Goal: Information Seeking & Learning: Understand process/instructions

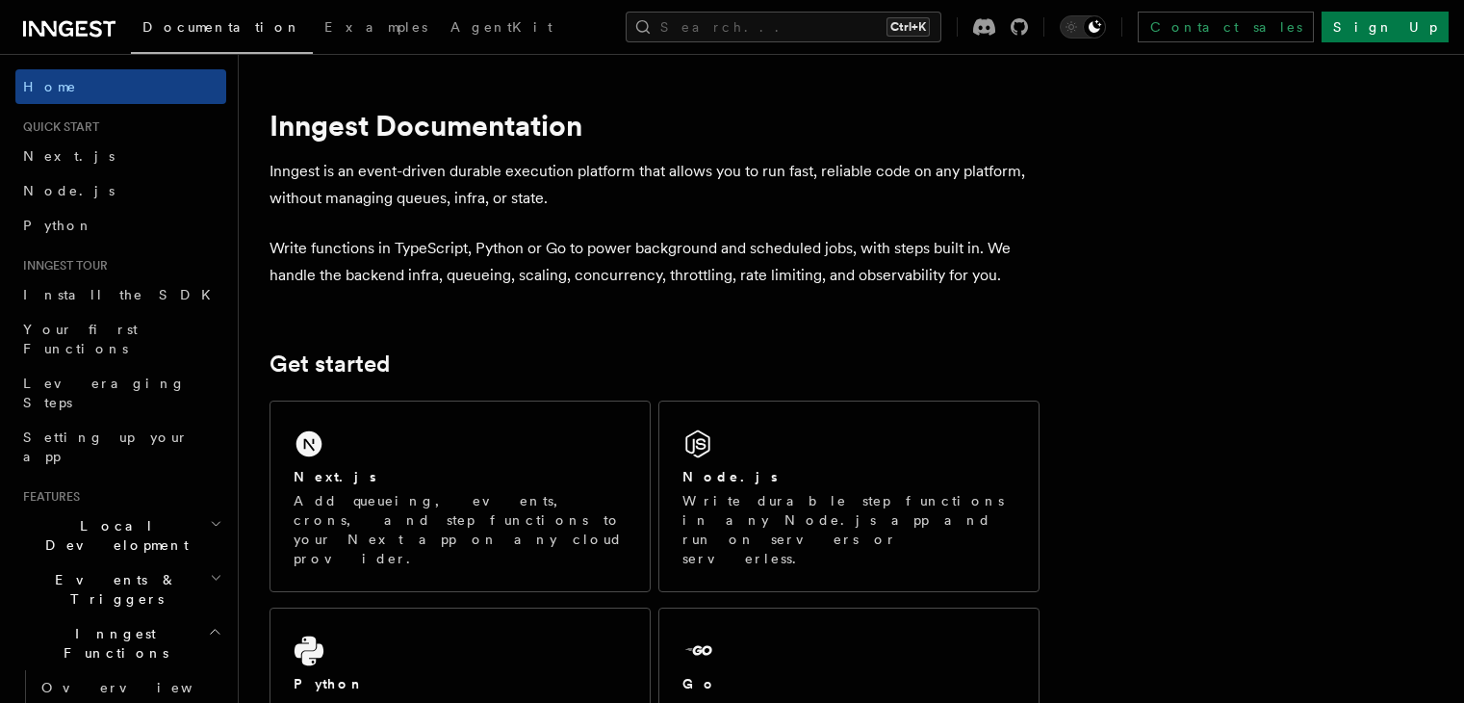
click at [356, 455] on div "Next.js Add queueing, events, crons, and step functions to your Next app on any…" at bounding box center [460, 497] width 379 height 190
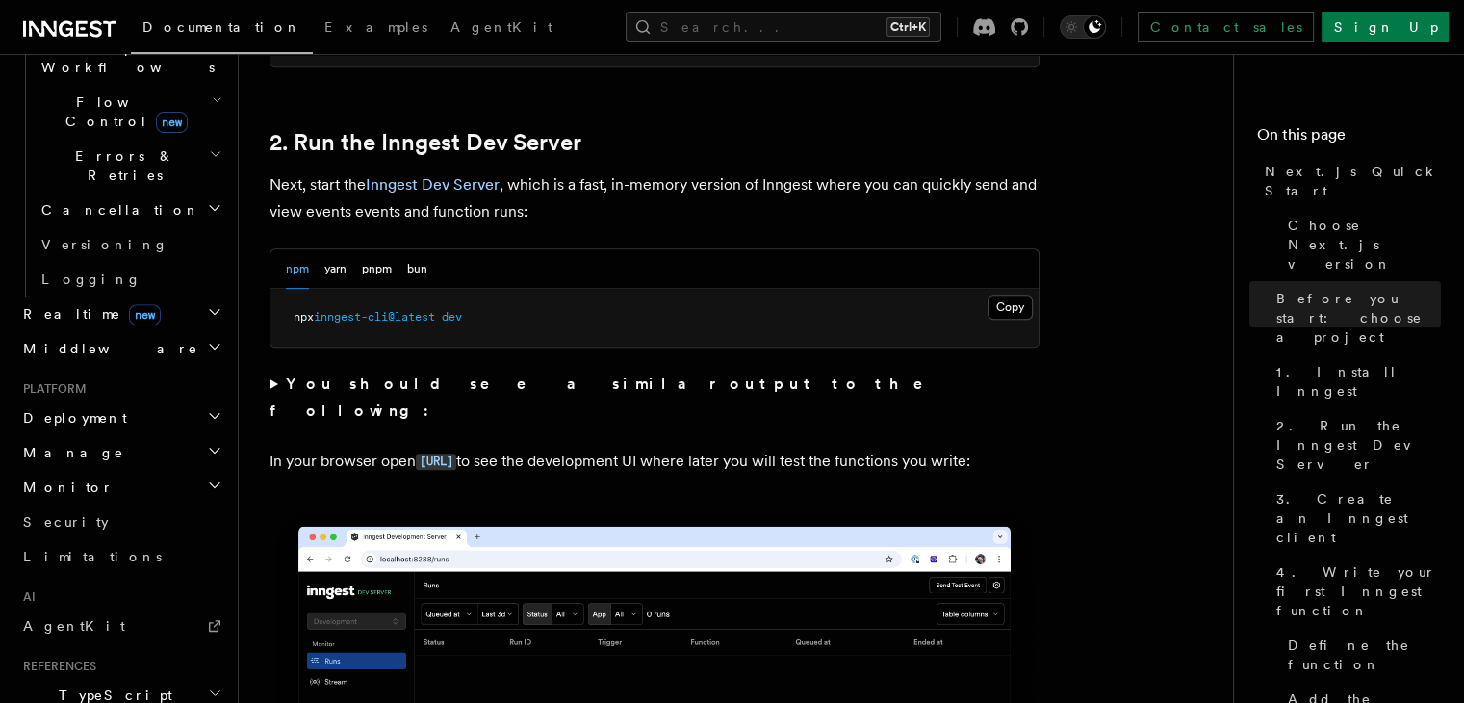
scroll to position [1252, 0]
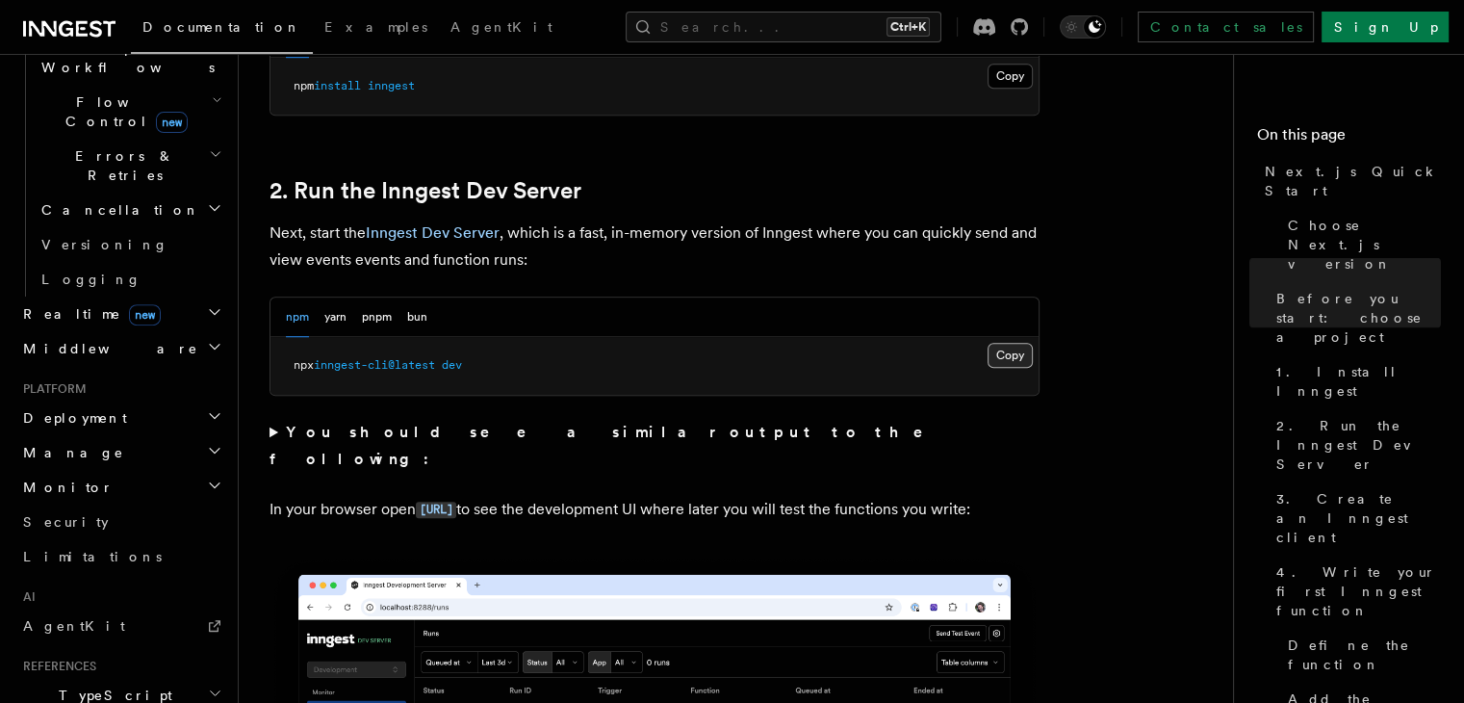
click at [1004, 348] on button "Copy Copied" at bounding box center [1010, 355] width 45 height 25
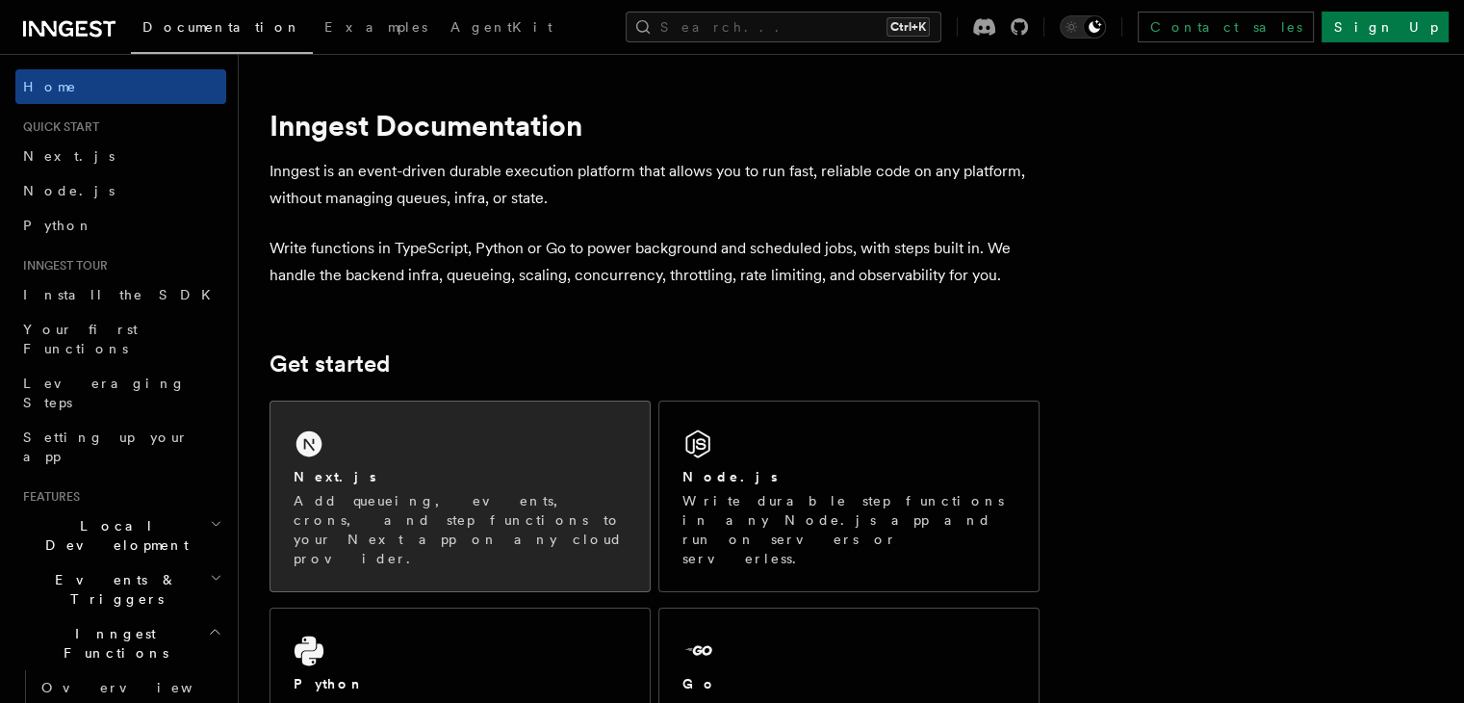
click at [369, 457] on div "Next.js Add queueing, events, crons, and step functions to your Next app on any…" at bounding box center [460, 497] width 379 height 190
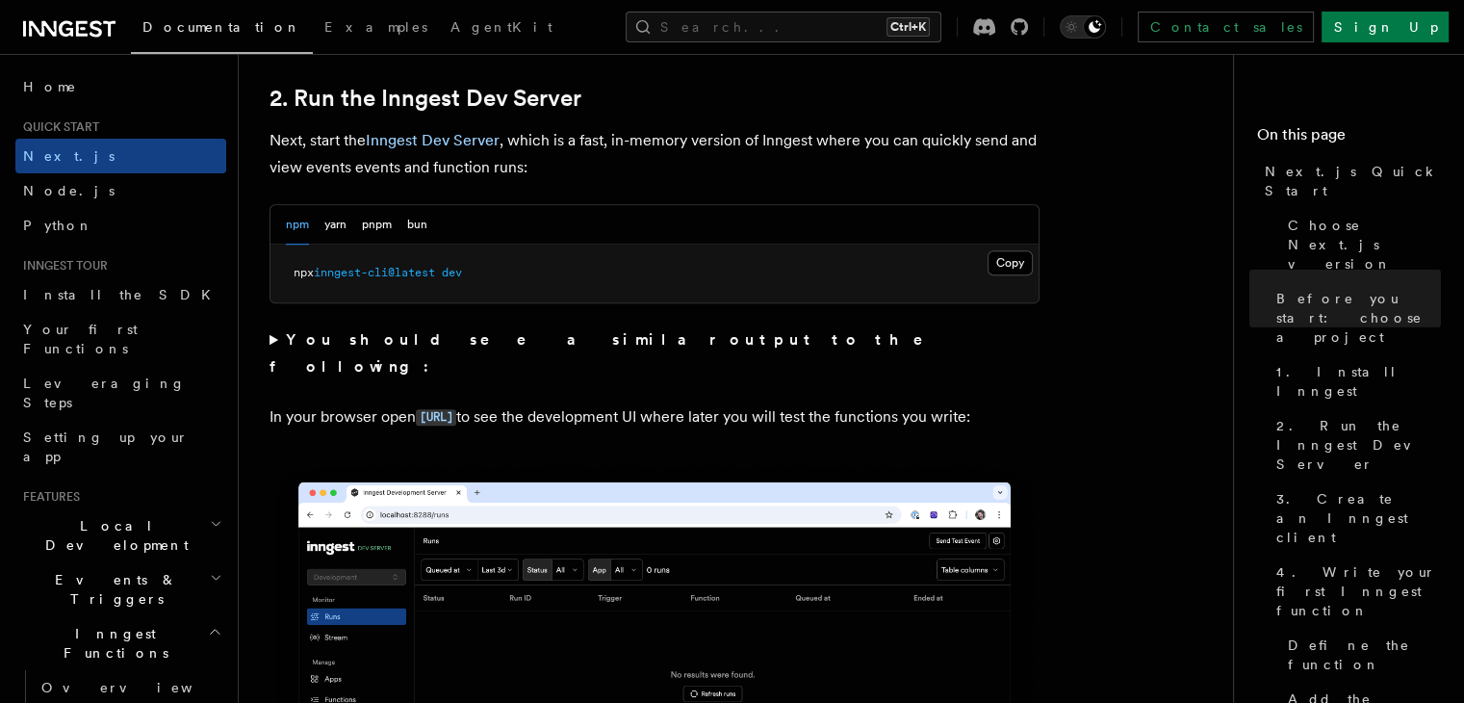
scroll to position [1348, 0]
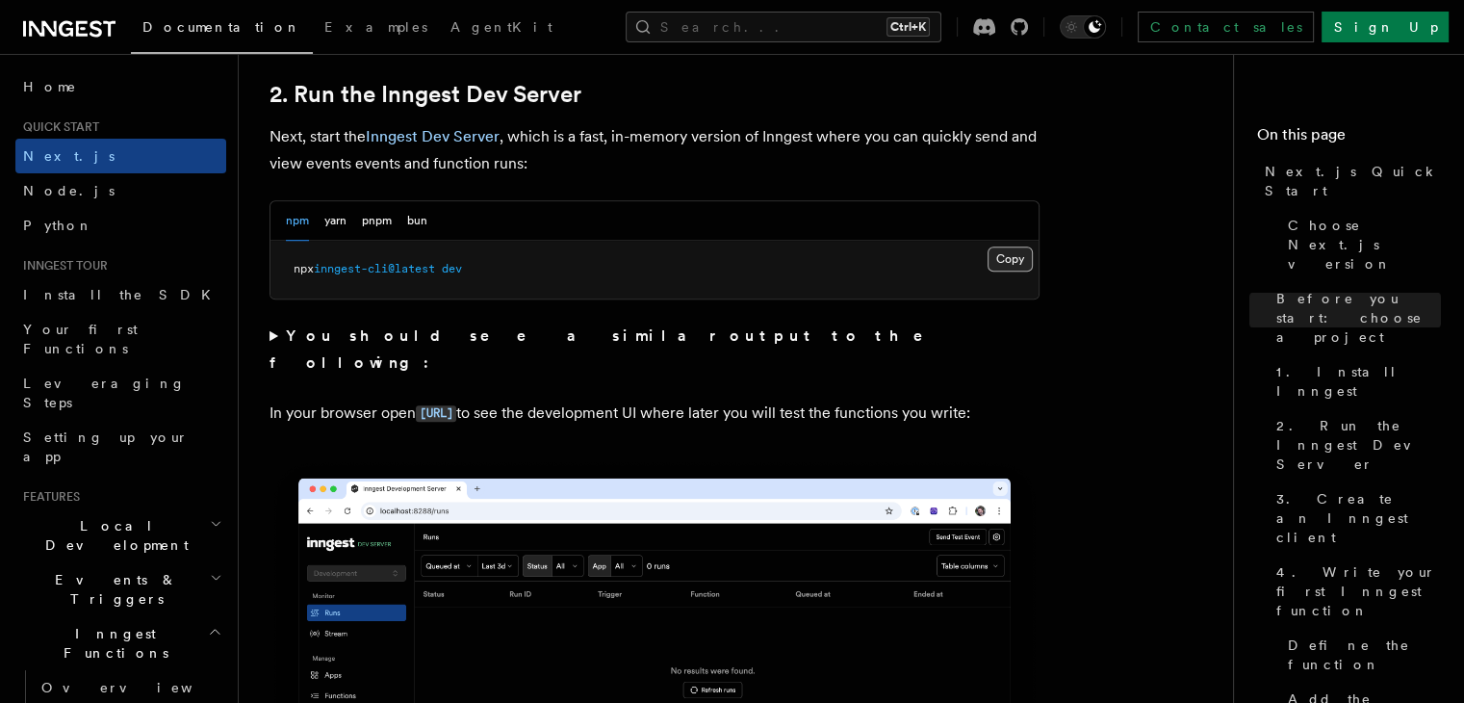
click at [1012, 266] on button "Copy Copied" at bounding box center [1010, 258] width 45 height 25
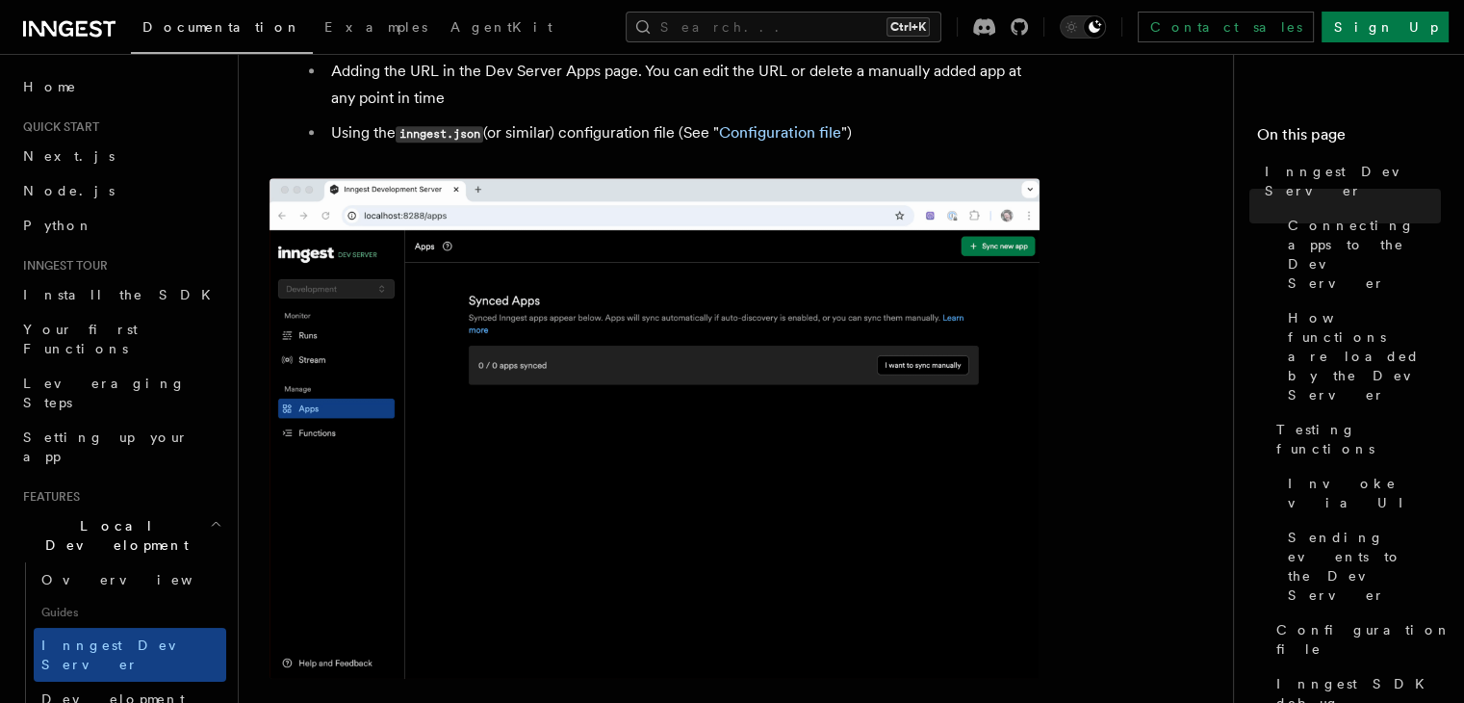
scroll to position [1526, 0]
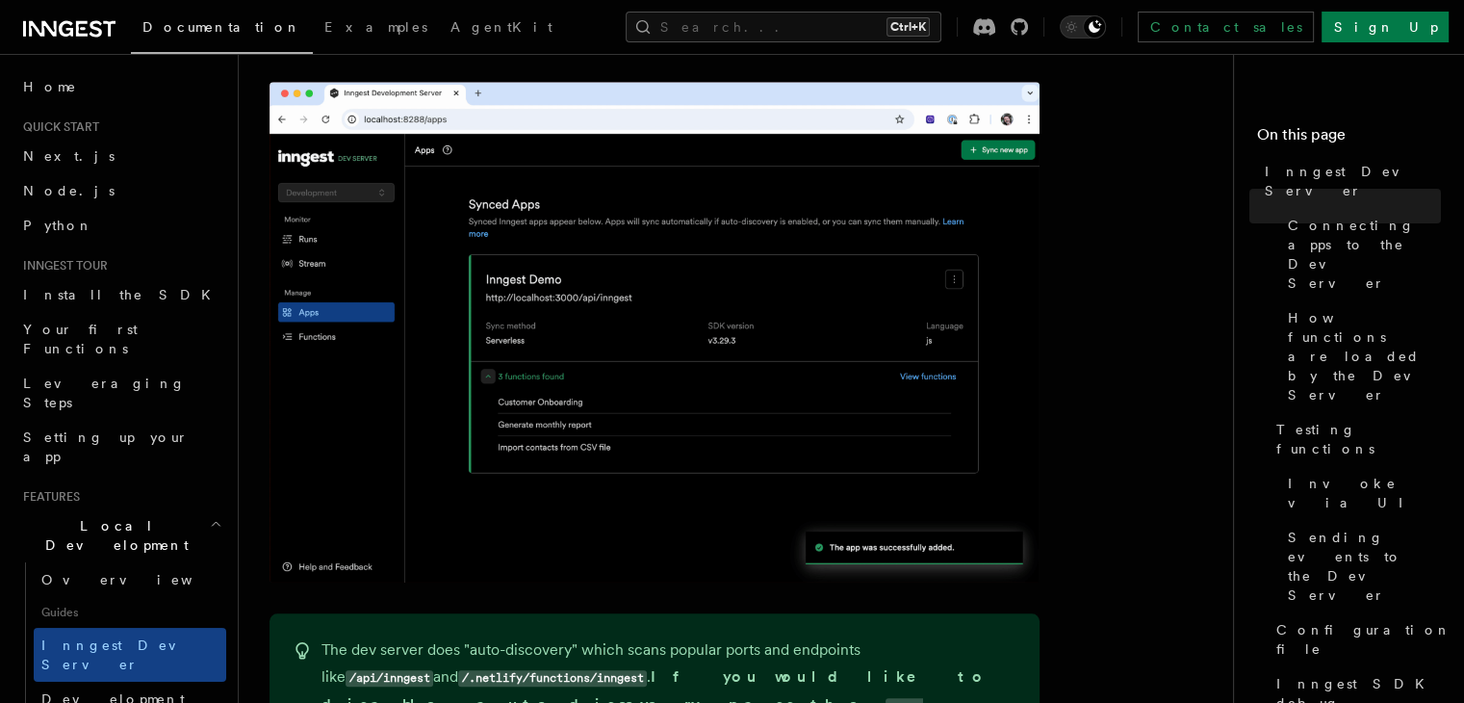
click at [777, 422] on img at bounding box center [655, 332] width 770 height 501
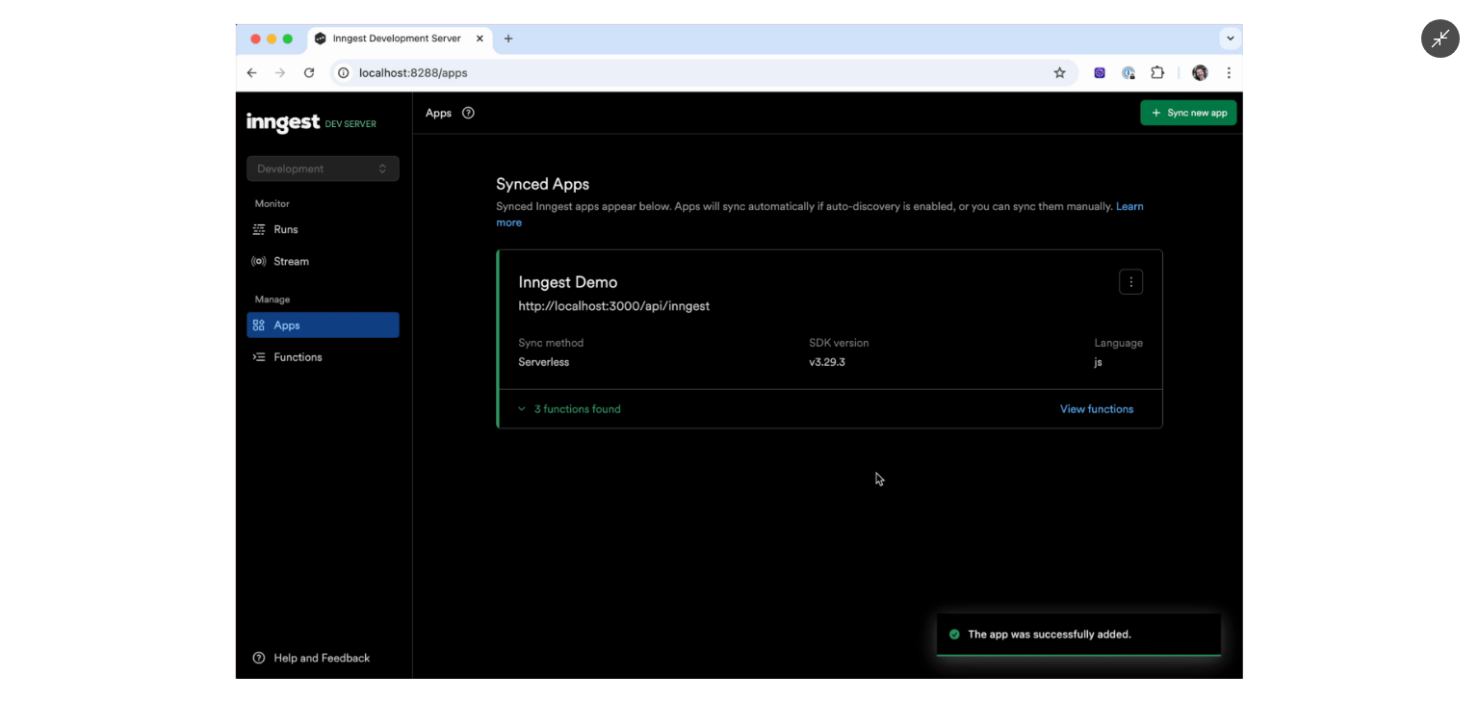
click at [777, 422] on img at bounding box center [739, 351] width 1007 height 655
